Goal: Book appointment/travel/reservation

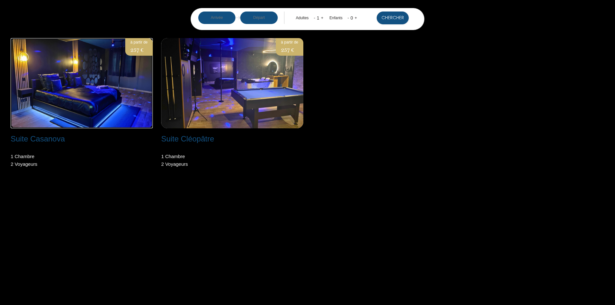
click at [85, 90] on img at bounding box center [82, 83] width 142 height 90
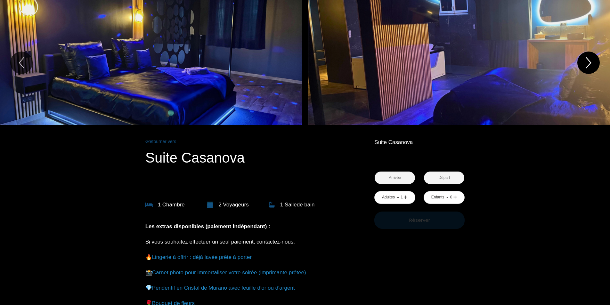
click at [586, 62] on icon "Next" at bounding box center [588, 62] width 13 height 19
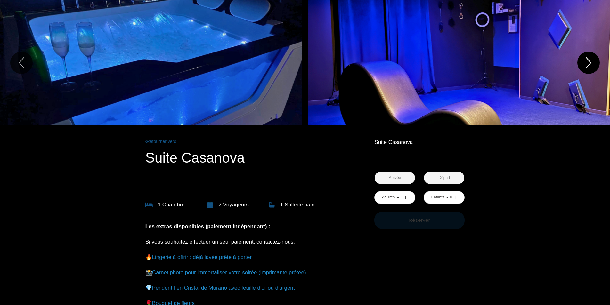
click at [586, 62] on icon "Next" at bounding box center [588, 62] width 13 height 19
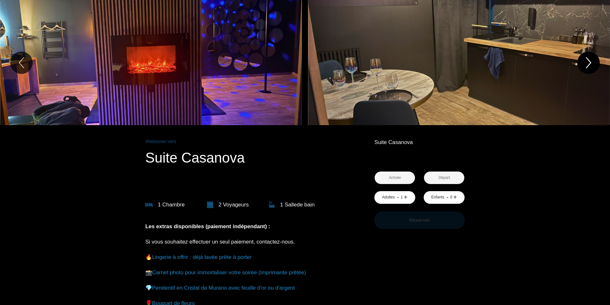
click at [586, 62] on icon "Next" at bounding box center [588, 62] width 13 height 19
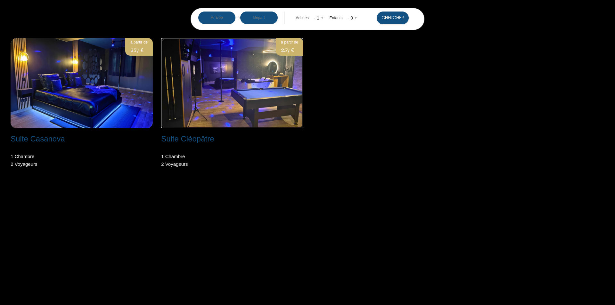
click at [239, 90] on img at bounding box center [232, 83] width 142 height 90
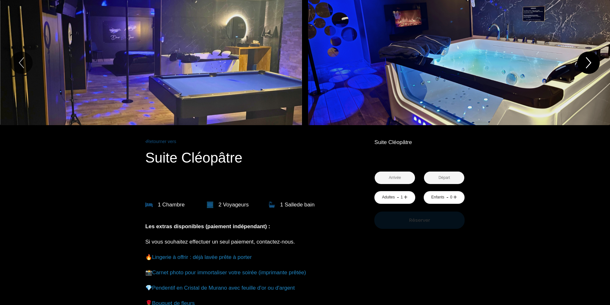
click at [582, 61] on icon "Next" at bounding box center [588, 62] width 13 height 19
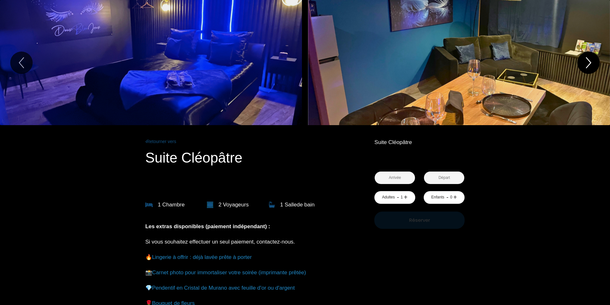
click at [584, 62] on icon "Next" at bounding box center [588, 62] width 13 height 19
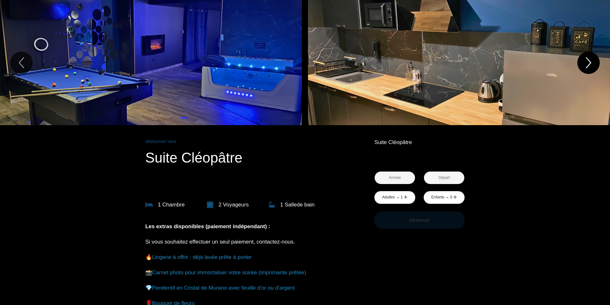
click at [584, 62] on icon "Next" at bounding box center [588, 62] width 13 height 19
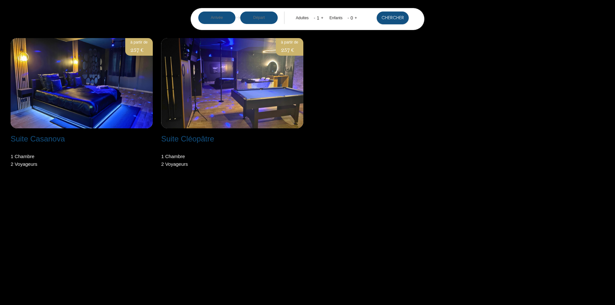
click at [222, 19] on input "text" at bounding box center [216, 18] width 37 height 12
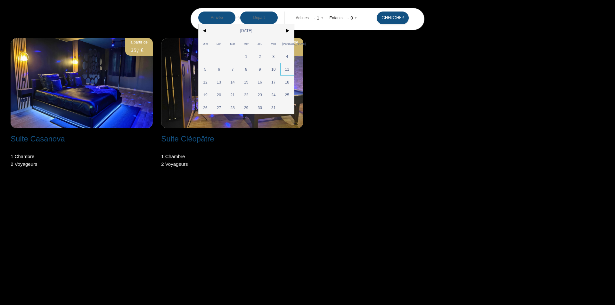
click at [286, 69] on span "11" at bounding box center [287, 69] width 14 height 13
type input "[PERSON_NAME] [DATE]"
type input "Dim [DATE]"
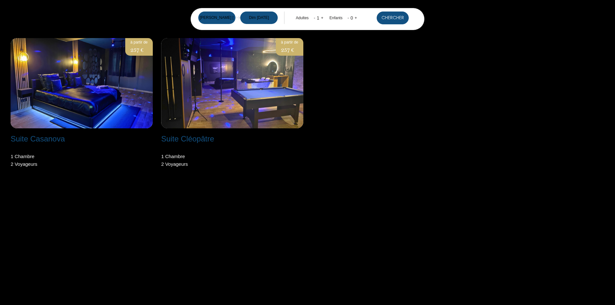
click at [393, 17] on button "Chercher" at bounding box center [392, 18] width 32 height 13
